Goal: Navigation & Orientation: Find specific page/section

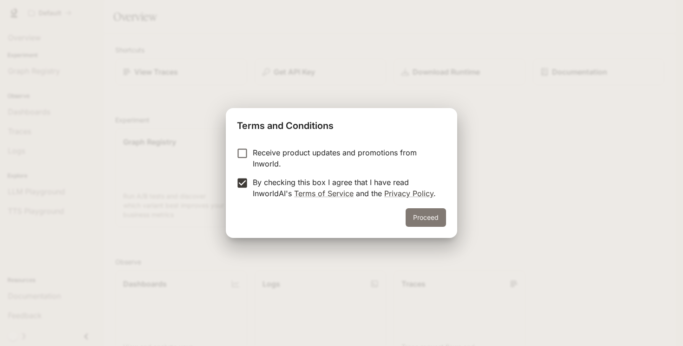
click at [432, 224] on button "Proceed" at bounding box center [425, 218] width 40 height 19
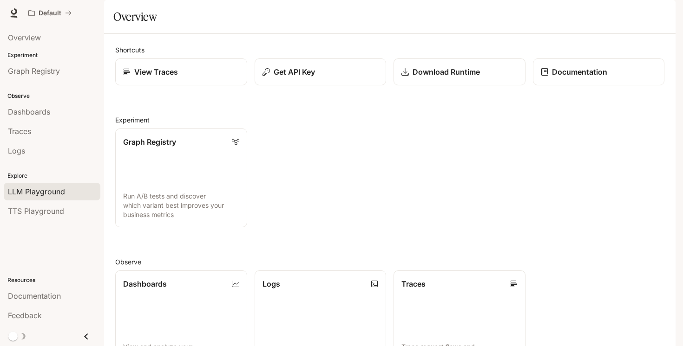
click at [45, 185] on link "LLM Playground" at bounding box center [52, 192] width 97 height 18
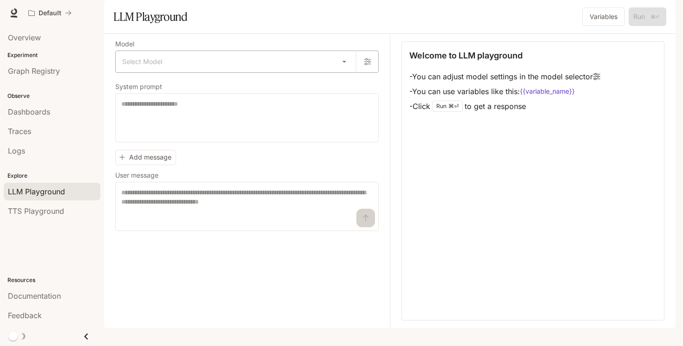
click at [345, 85] on body "Skip to main content Default Documentation Documentation Portal Overview Experi…" at bounding box center [341, 173] width 683 height 346
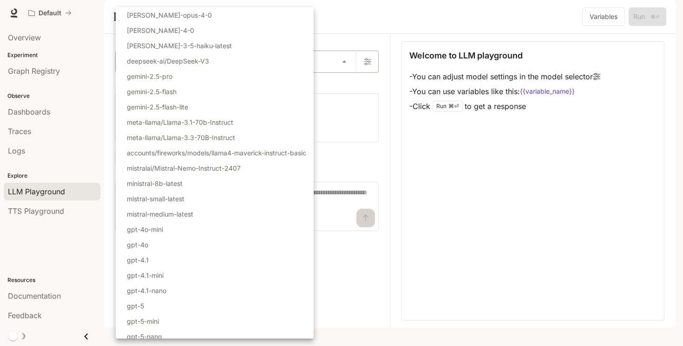
click at [345, 85] on div at bounding box center [341, 173] width 683 height 346
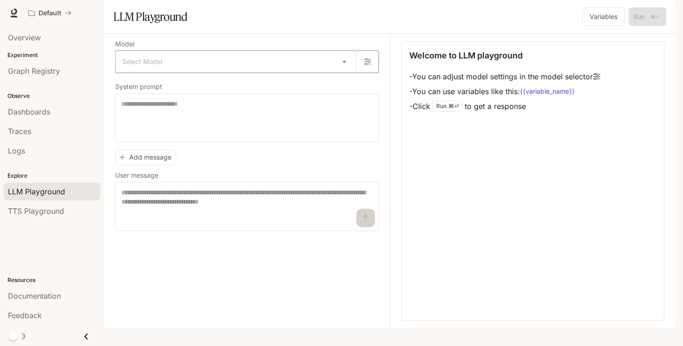
click at [369, 65] on icon "button" at bounding box center [367, 61] width 7 height 7
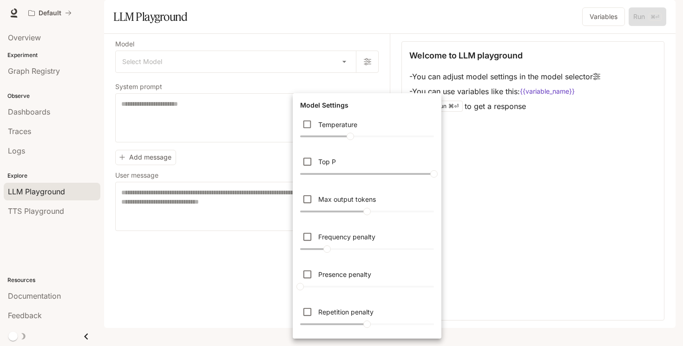
click at [321, 58] on div at bounding box center [341, 173] width 683 height 346
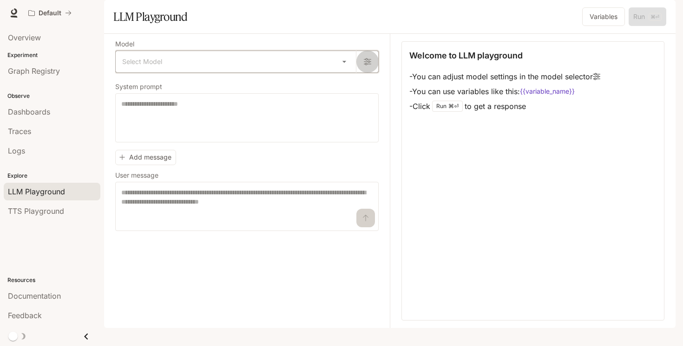
click at [366, 65] on icon "button" at bounding box center [367, 62] width 7 height 7
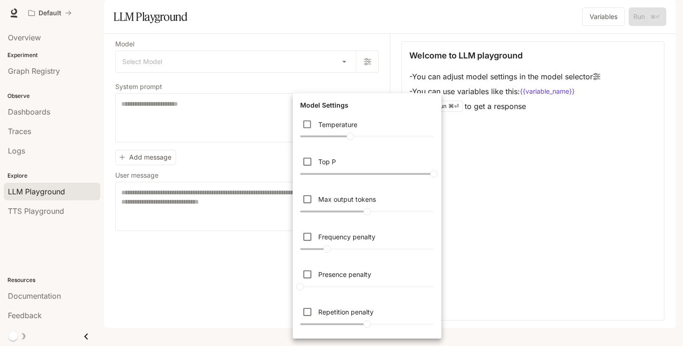
click at [290, 73] on div at bounding box center [341, 173] width 683 height 346
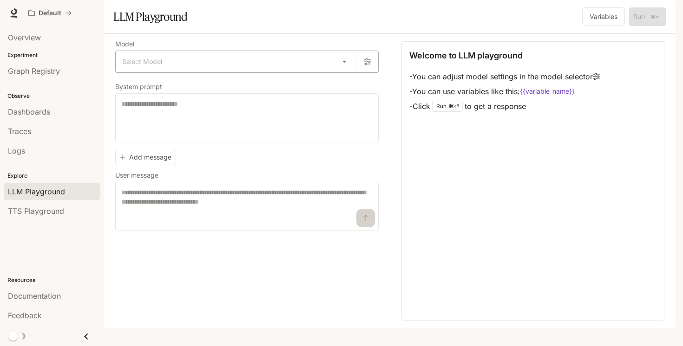
click at [206, 86] on body "Skip to main content Default Documentation Documentation Portal Overview Experi…" at bounding box center [341, 173] width 683 height 346
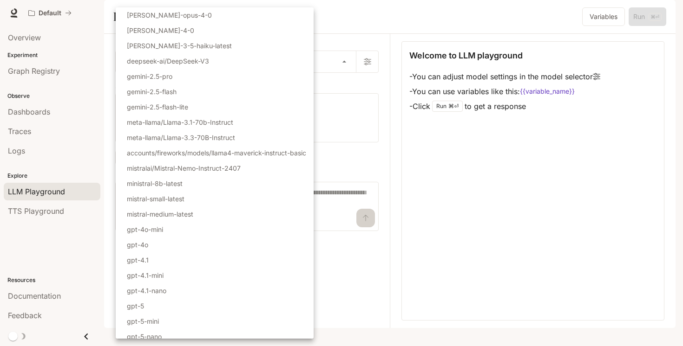
click at [176, 228] on li "gpt-4o-mini" at bounding box center [215, 229] width 198 height 15
type input "**********"
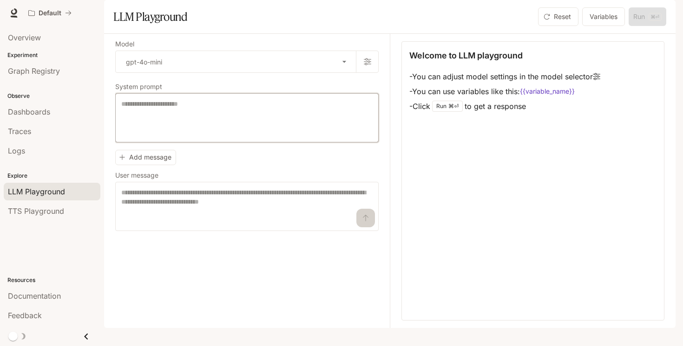
click at [153, 130] on textarea at bounding box center [246, 117] width 251 height 37
click at [57, 209] on span "TTS Playground" at bounding box center [36, 211] width 56 height 11
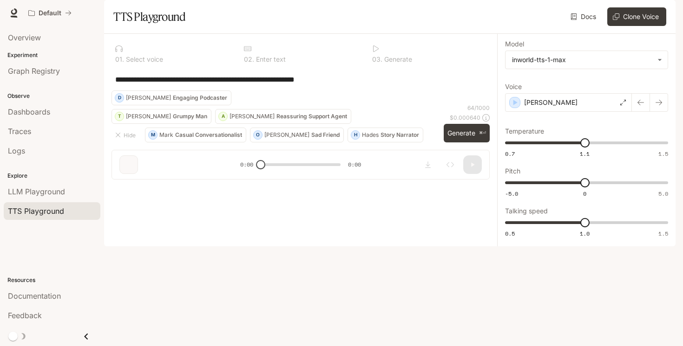
click at [374, 52] on icon at bounding box center [375, 48] width 7 height 7
click at [629, 26] on button "Clone Voice" at bounding box center [636, 16] width 59 height 19
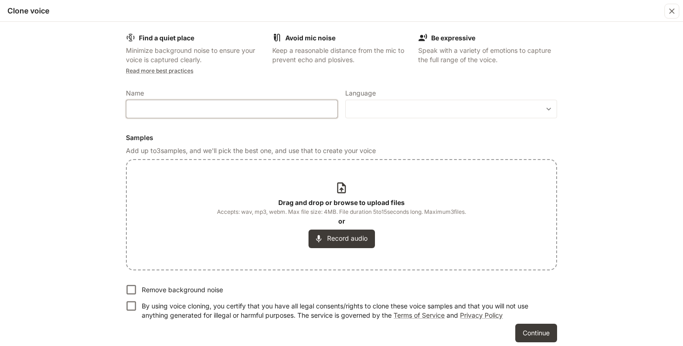
click at [272, 108] on input "text" at bounding box center [231, 109] width 211 height 9
click at [406, 101] on div "​ ​" at bounding box center [451, 109] width 212 height 19
click at [543, 110] on body "**********" at bounding box center [341, 173] width 683 height 346
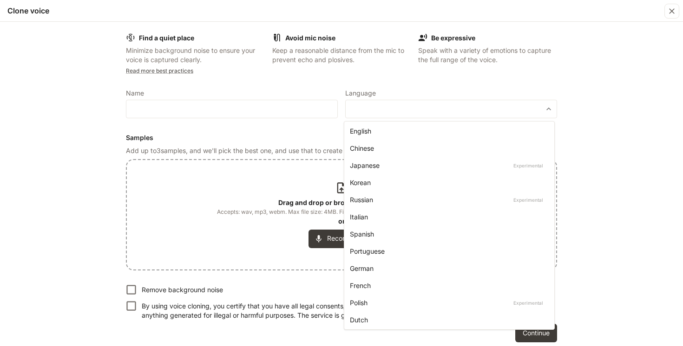
click at [489, 133] on div "English" at bounding box center [447, 131] width 195 height 10
type input "*****"
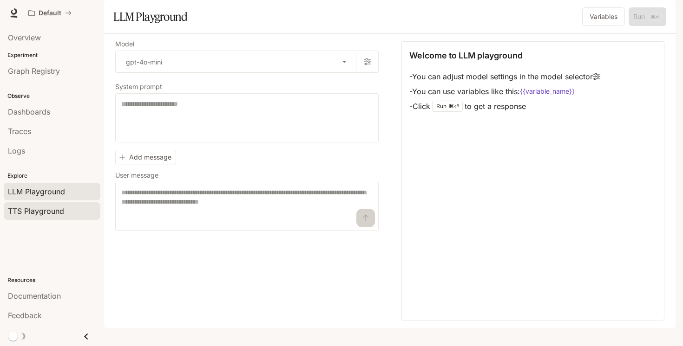
click at [59, 213] on span "TTS Playground" at bounding box center [36, 211] width 56 height 11
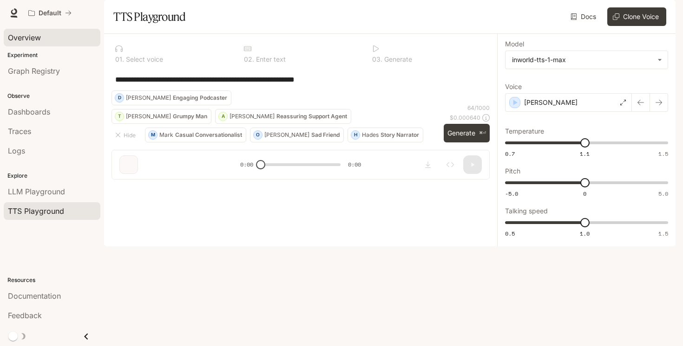
click at [30, 33] on span "Overview" at bounding box center [24, 37] width 33 height 11
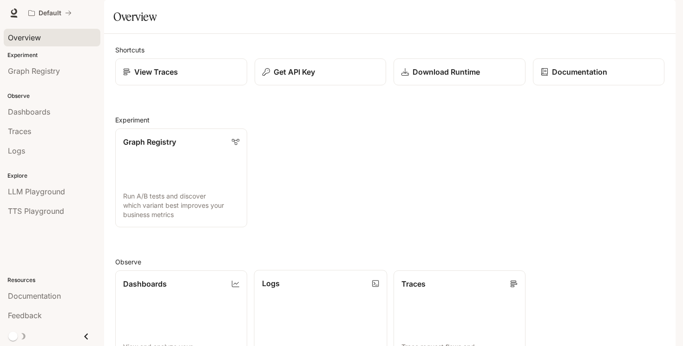
scroll to position [209, 0]
click at [51, 294] on span "Documentation" at bounding box center [34, 296] width 53 height 11
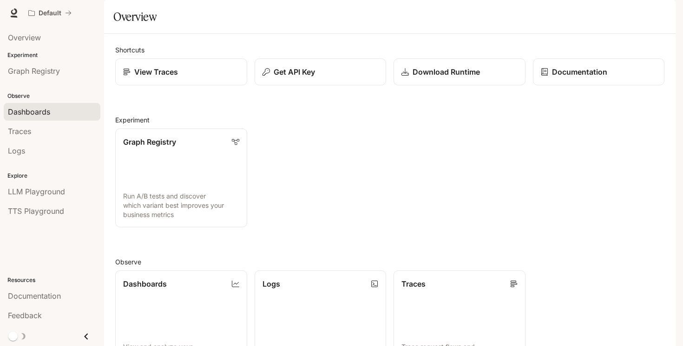
click at [28, 105] on link "Dashboards" at bounding box center [52, 112] width 97 height 18
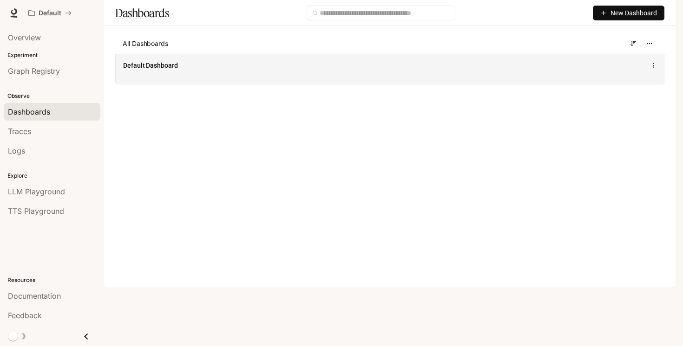
click at [371, 70] on div "Default Dashboard" at bounding box center [276, 65] width 307 height 9
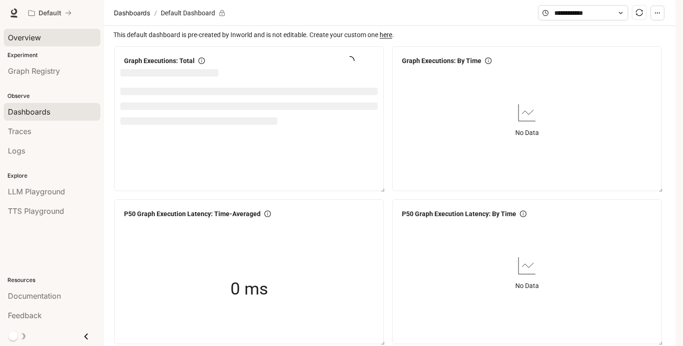
click at [35, 43] on link "Overview" at bounding box center [52, 38] width 97 height 18
